Goal: Information Seeking & Learning: Check status

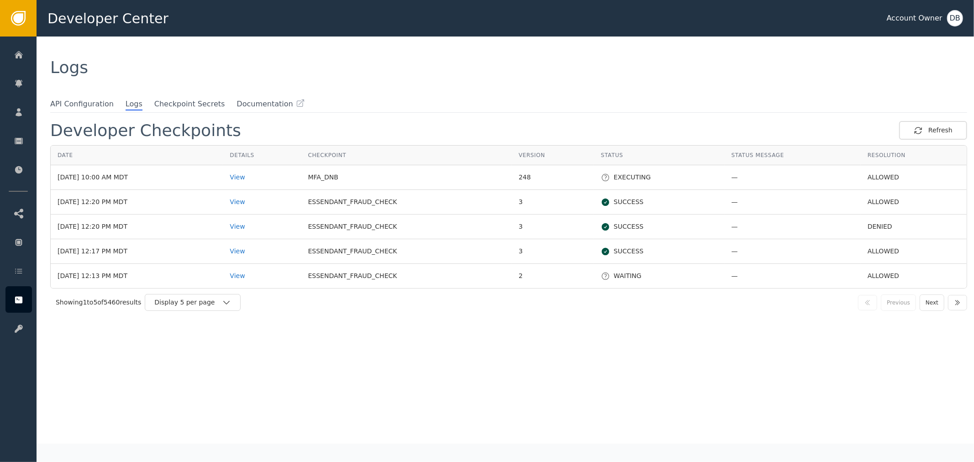
click at [343, 163] on th "Checkpoint" at bounding box center [406, 156] width 211 height 20
drag, startPoint x: 315, startPoint y: 176, endPoint x: 369, endPoint y: 176, distance: 53.4
click at [369, 176] on tr "[DATE] 10:00 AM MDT View MFA_DNB 248 EXECUTING — ALLOWED" at bounding box center [509, 177] width 916 height 25
click at [384, 252] on td "ESSENDANT_FRAUD_CHECK" at bounding box center [406, 251] width 211 height 25
drag, startPoint x: 407, startPoint y: 206, endPoint x: 428, endPoint y: 206, distance: 21.0
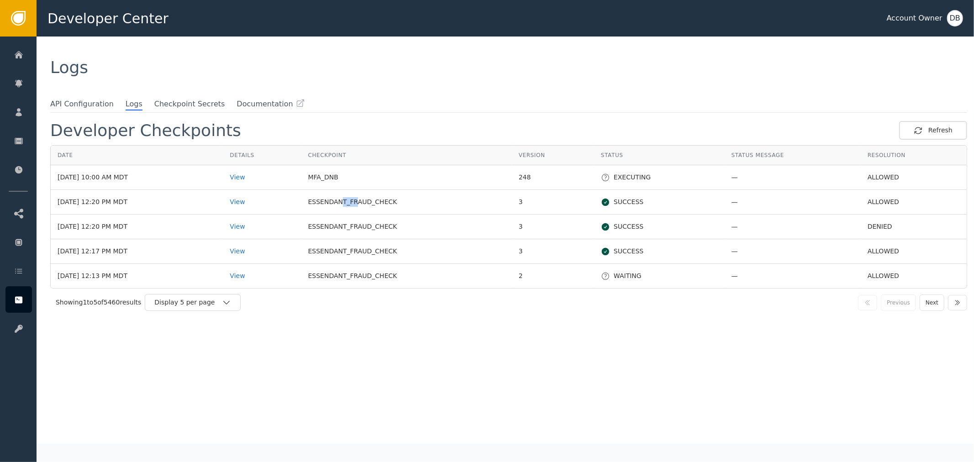
click at [418, 206] on td "ESSENDANT_FRAUD_CHECK" at bounding box center [406, 202] width 211 height 25
click at [399, 247] on td "ESSENDANT_FRAUD_CHECK" at bounding box center [406, 251] width 211 height 25
drag, startPoint x: 326, startPoint y: 198, endPoint x: 428, endPoint y: 202, distance: 101.9
click at [428, 202] on td "ESSENDANT_FRAUD_CHECK" at bounding box center [406, 202] width 211 height 25
click at [433, 210] on td "ESSENDANT_FRAUD_CHECK" at bounding box center [406, 202] width 211 height 25
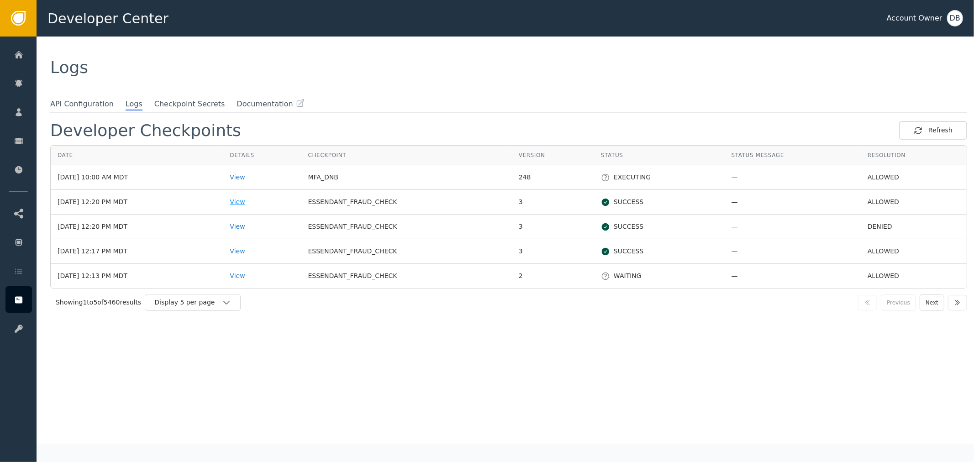
click at [250, 203] on div "View" at bounding box center [262, 202] width 64 height 10
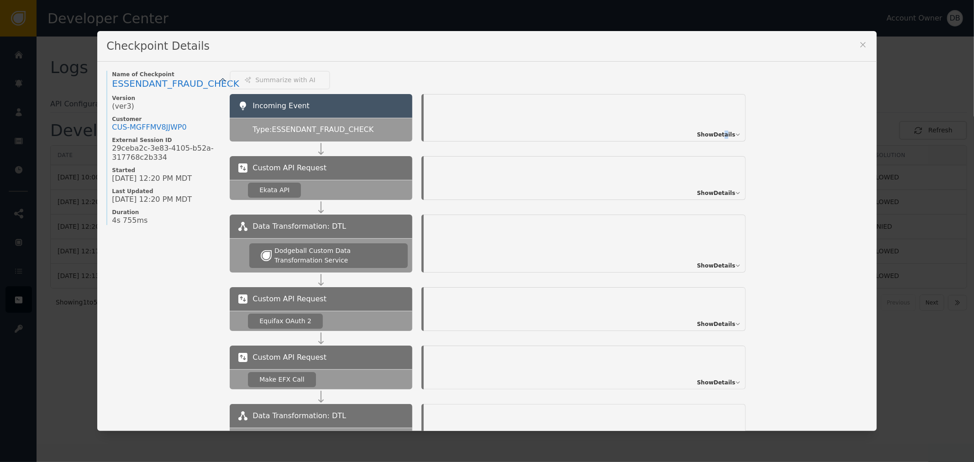
click at [722, 131] on span "Show Details" at bounding box center [716, 135] width 38 height 8
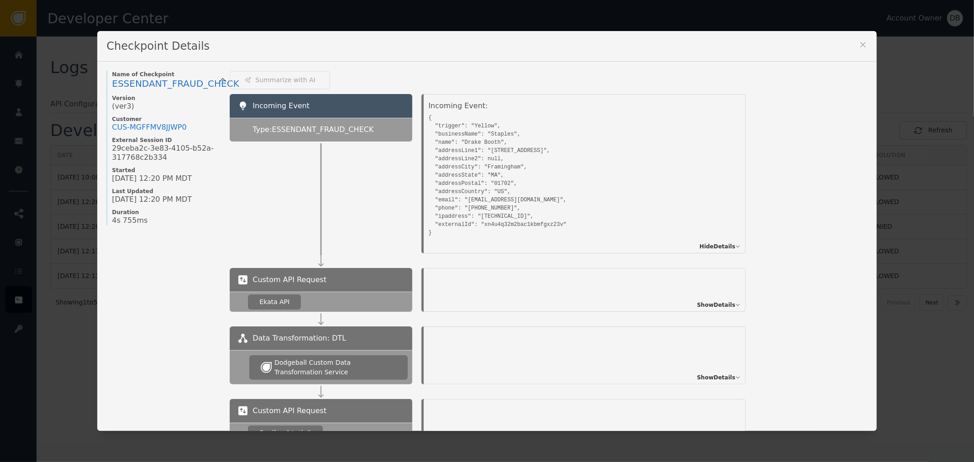
click at [492, 129] on pre "{ "trigger": "Yellow", "businessName": "Staples", "name": "Drake Booth", "addre…" at bounding box center [574, 174] width 292 height 126
drag, startPoint x: 474, startPoint y: 125, endPoint x: 484, endPoint y: 125, distance: 10.0
click at [480, 125] on pre "{ "trigger": "Yellow", "businessName": "Staples", "name": "Drake Booth", "addre…" at bounding box center [574, 174] width 292 height 126
click at [684, 174] on pre "{ "trigger": "Yellow", "businessName": "Staples", "name": "Drake Booth", "addre…" at bounding box center [574, 174] width 292 height 126
click at [854, 43] on div "Checkpoint Details Name of Checkpoint ESSENDANT_FRAUD_CHECK Version (ver 3 ) Cu…" at bounding box center [486, 231] width 779 height 401
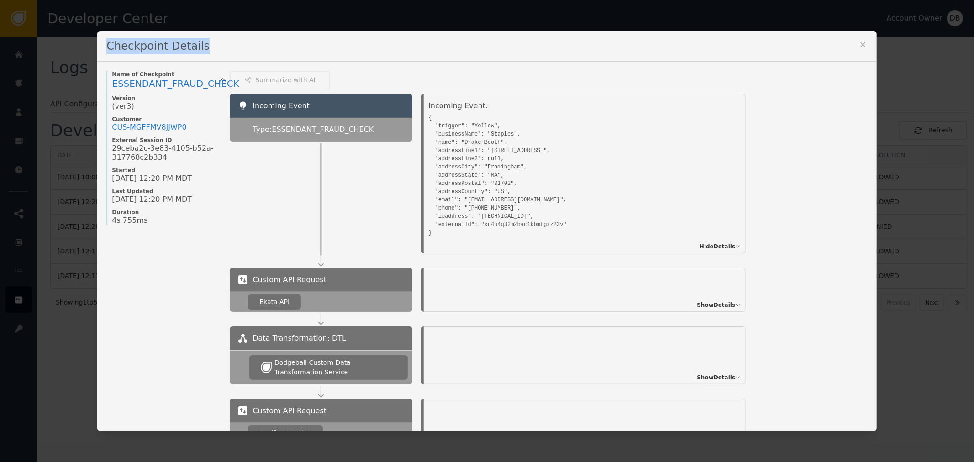
click at [863, 45] on icon at bounding box center [863, 44] width 9 height 9
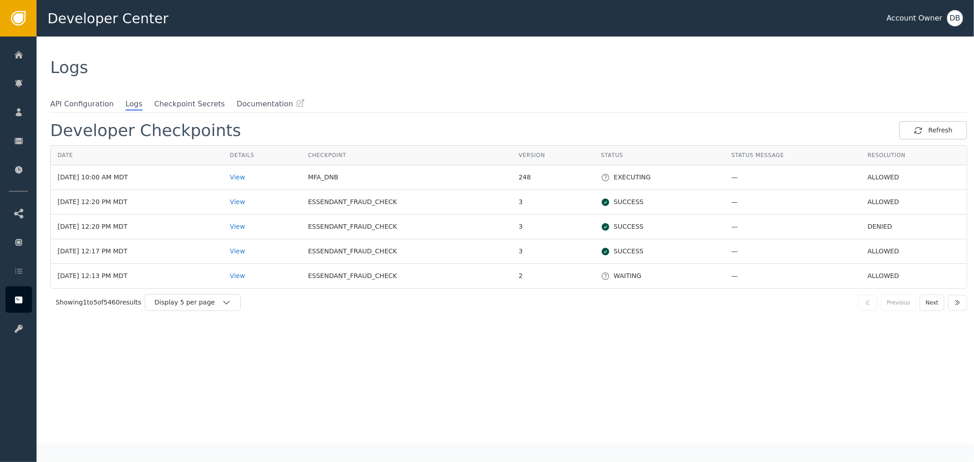
click at [466, 394] on div "Developer Checkpoints Refresh Date Details Checkpoint Version Status Status Mes…" at bounding box center [508, 282] width 917 height 323
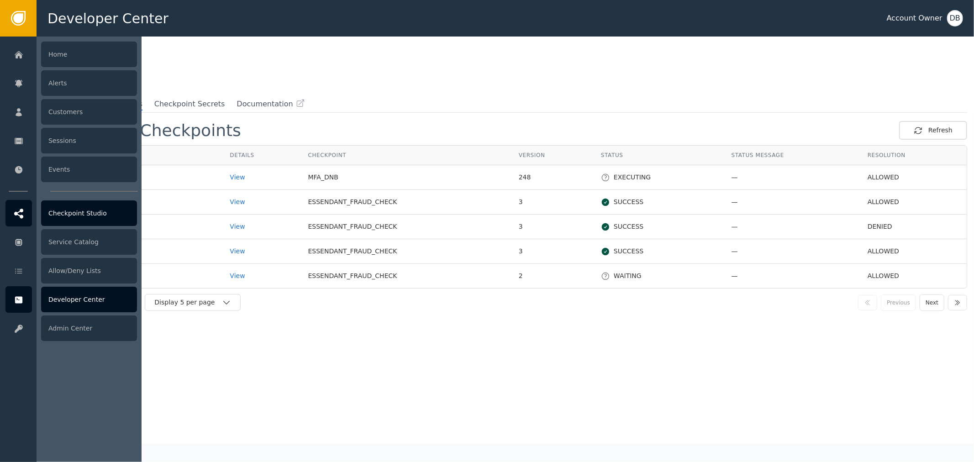
click at [19, 210] on icon at bounding box center [18, 214] width 9 height 10
